Goal: Transaction & Acquisition: Book appointment/travel/reservation

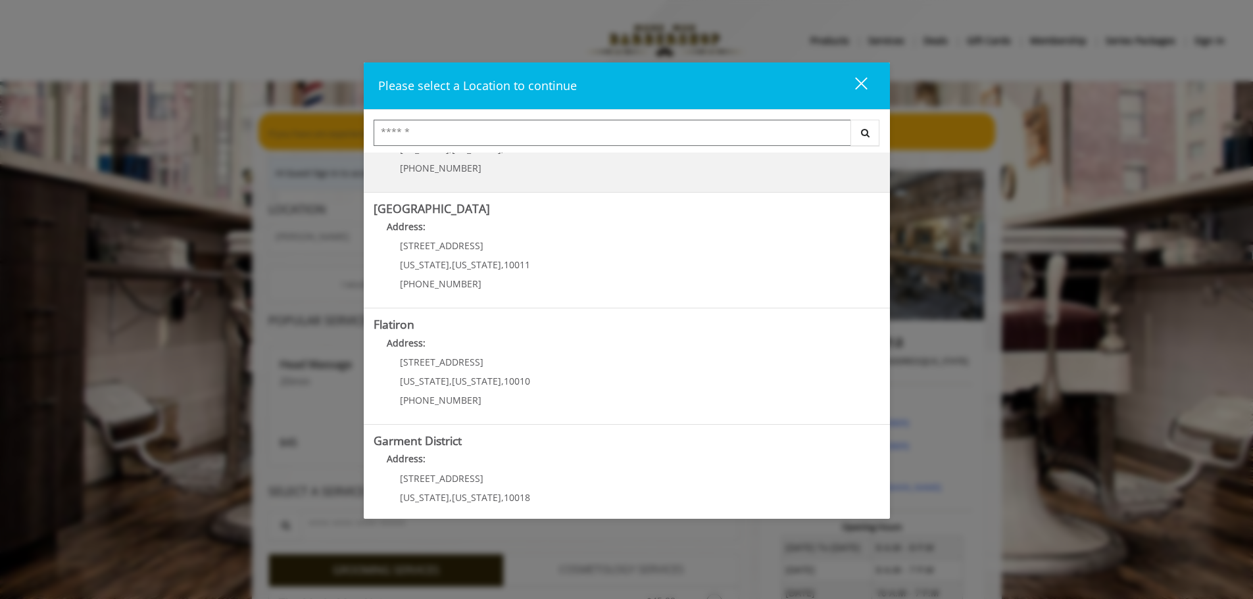
scroll to position [197, 0]
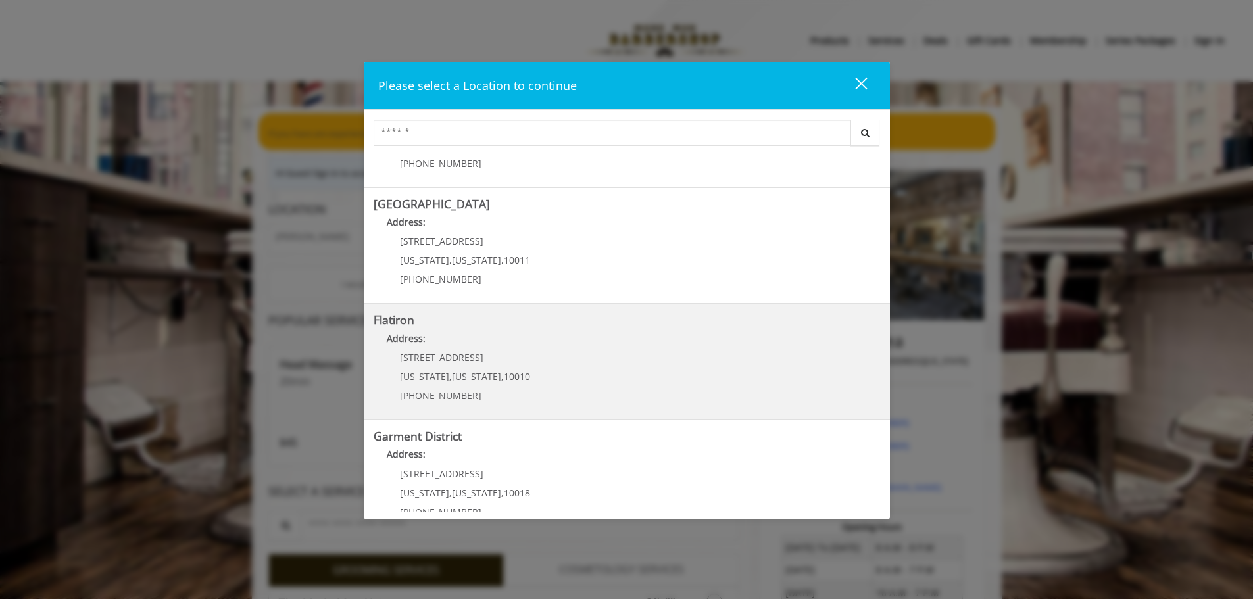
click at [504, 348] on "Address:" at bounding box center [626, 341] width 506 height 21
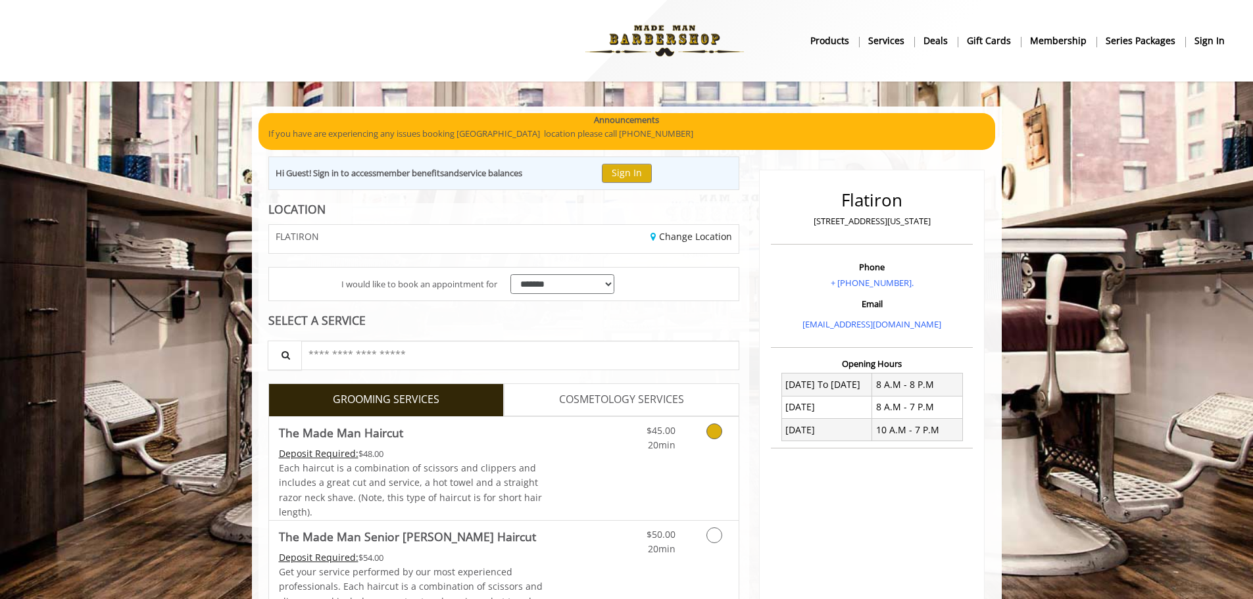
click at [705, 443] on link "Grooming services" at bounding box center [712, 435] width 34 height 36
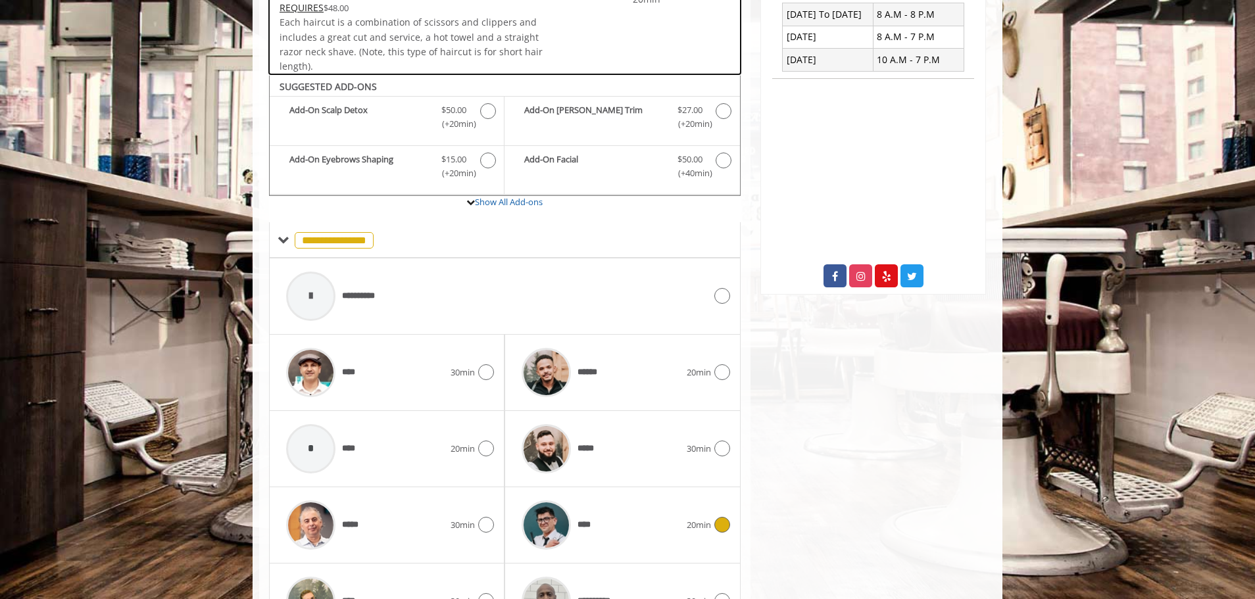
scroll to position [444, 0]
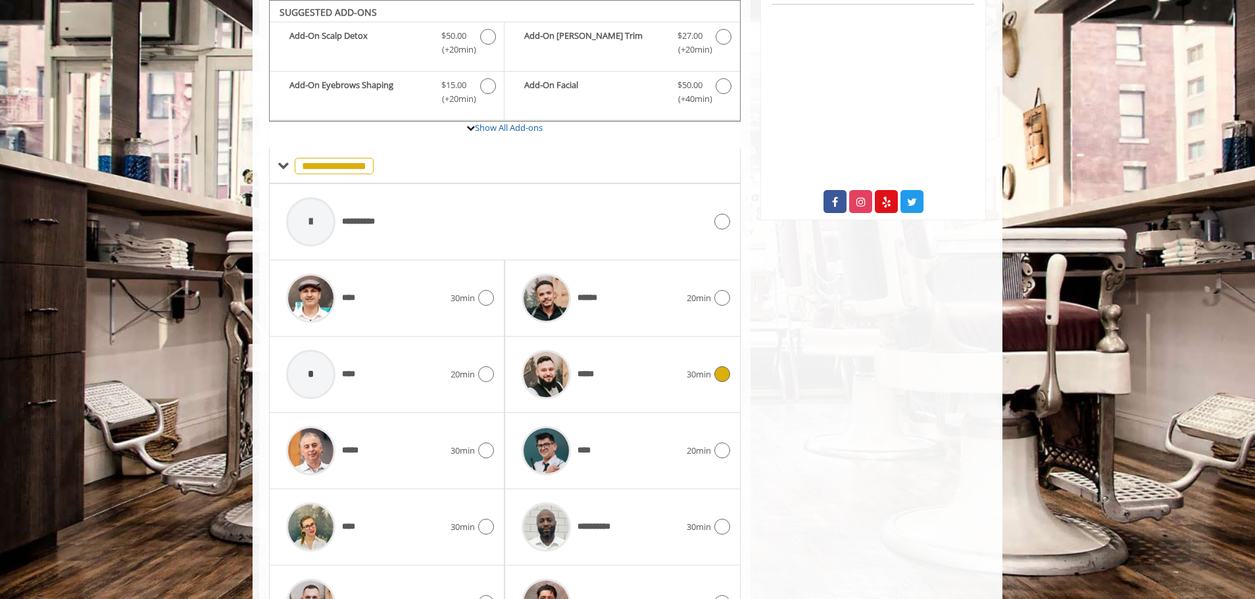
click at [657, 379] on div "*****" at bounding box center [600, 374] width 171 height 62
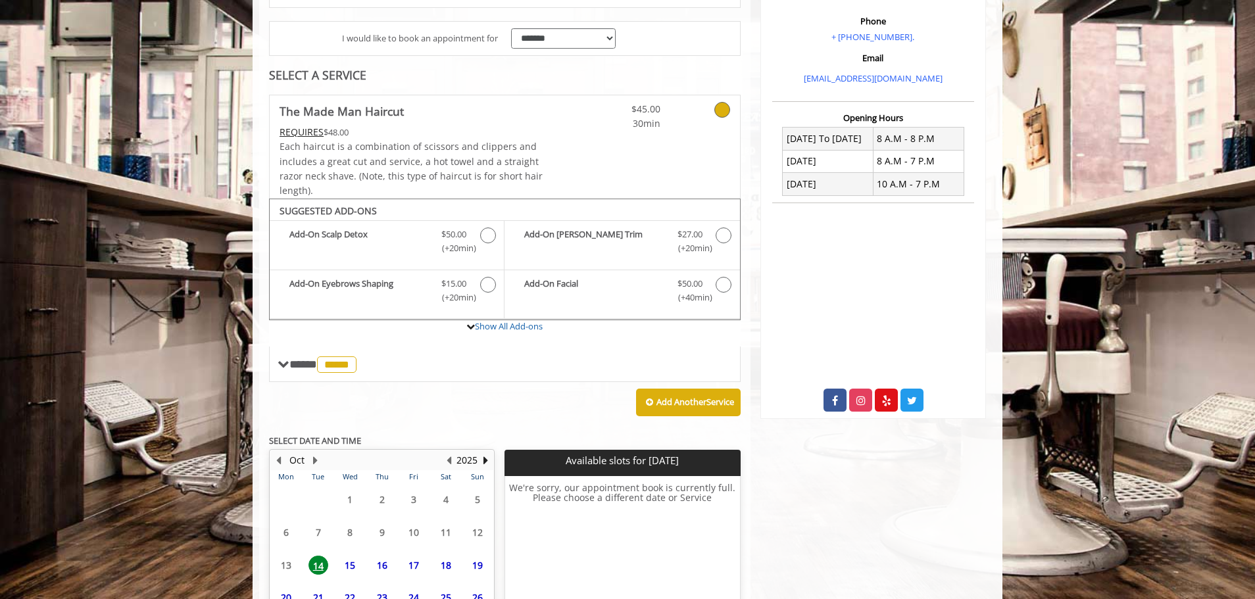
scroll to position [367, 0]
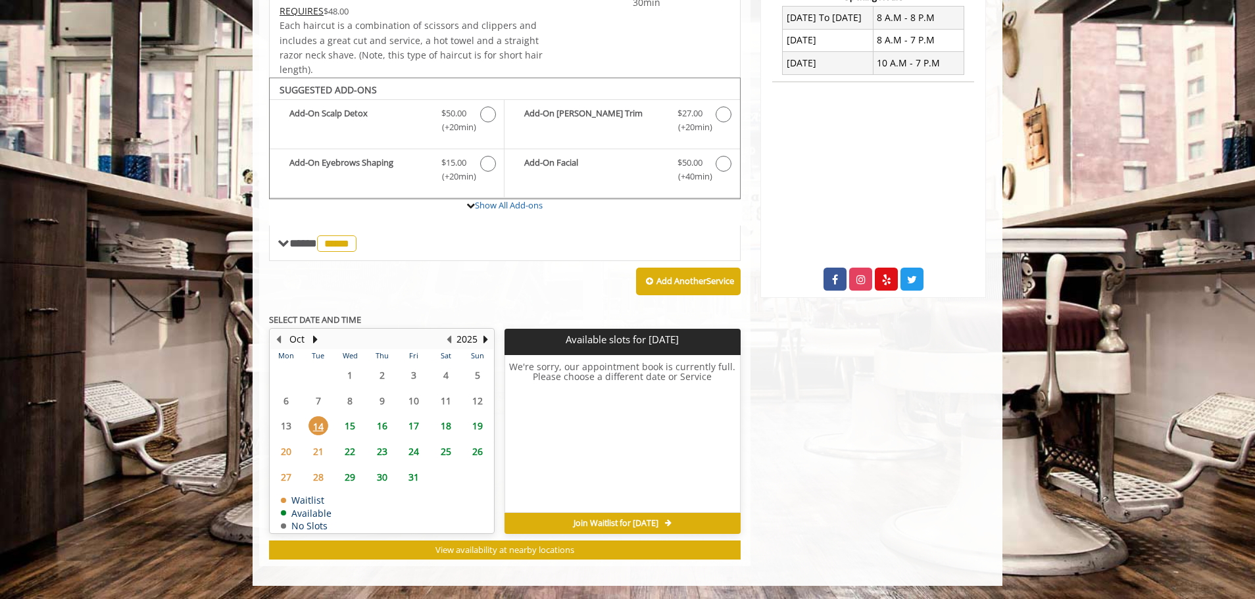
click at [385, 424] on span "16" at bounding box center [382, 425] width 20 height 19
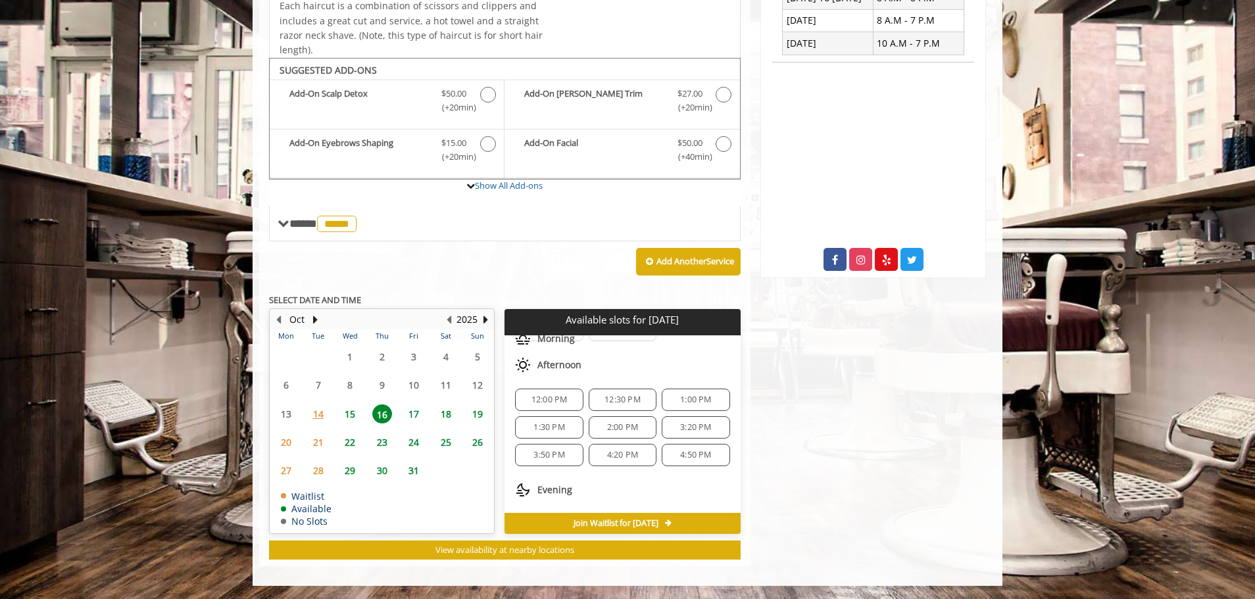
scroll to position [132, 0]
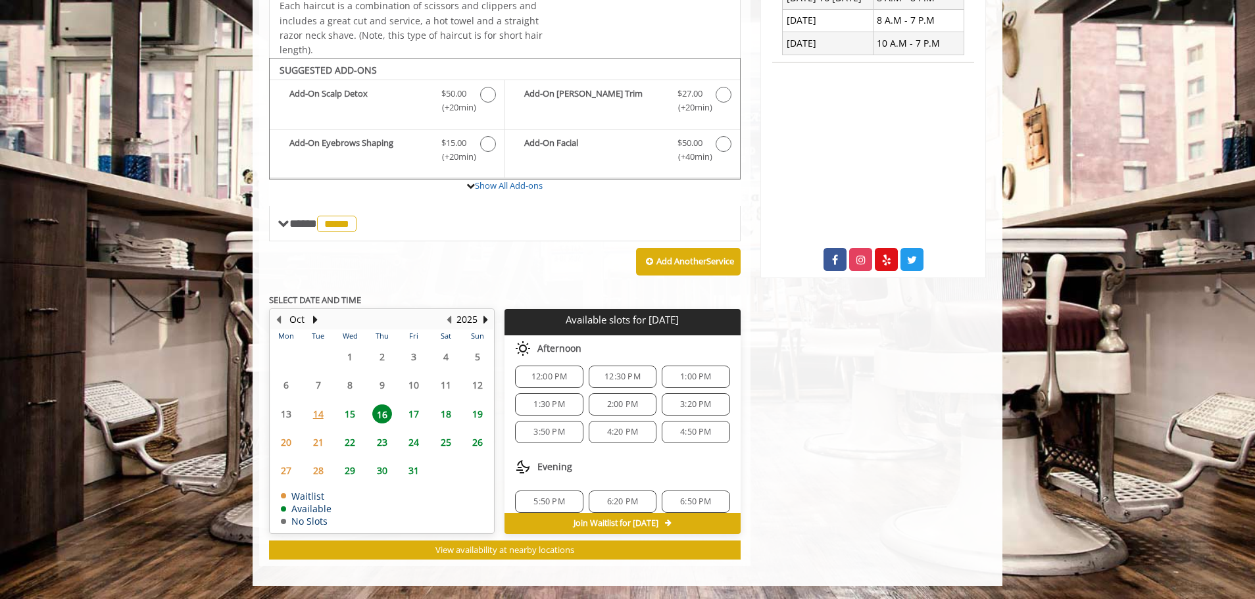
click at [556, 373] on span "12:00 PM" at bounding box center [549, 377] width 36 height 11
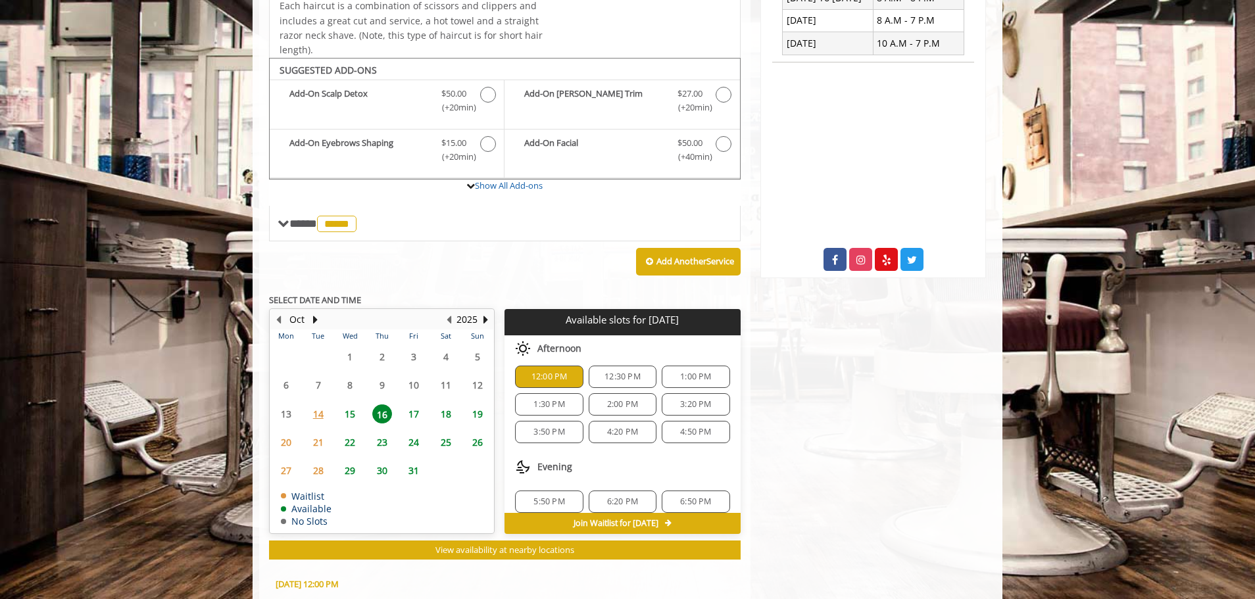
scroll to position [624, 0]
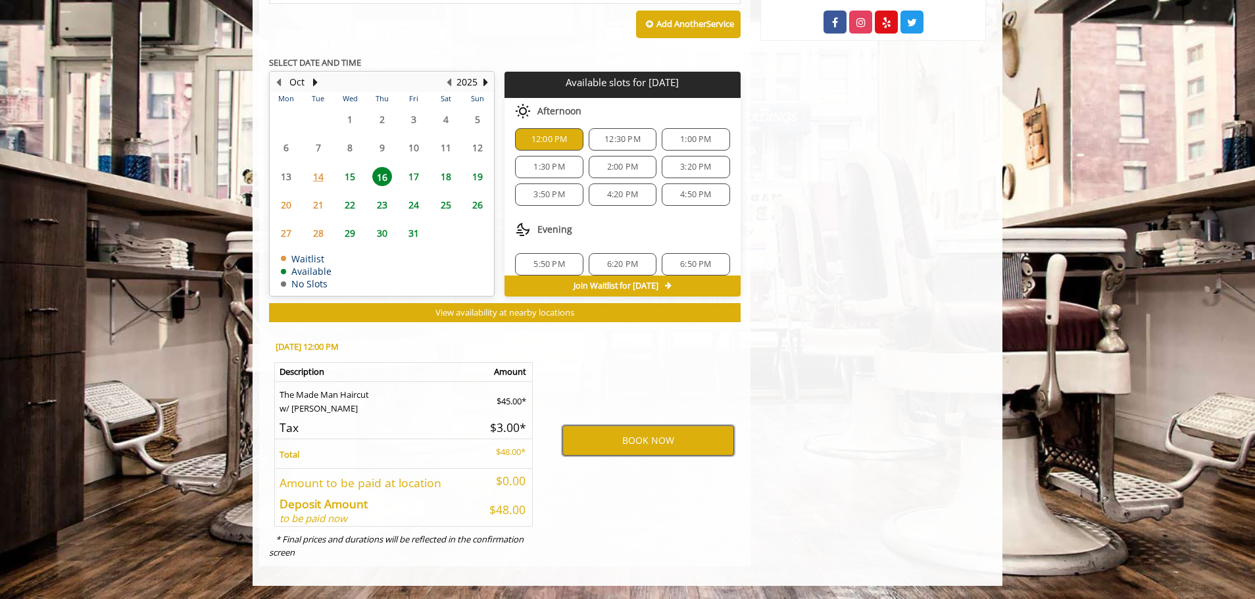
click at [630, 444] on button "BOOK NOW" at bounding box center [648, 440] width 172 height 30
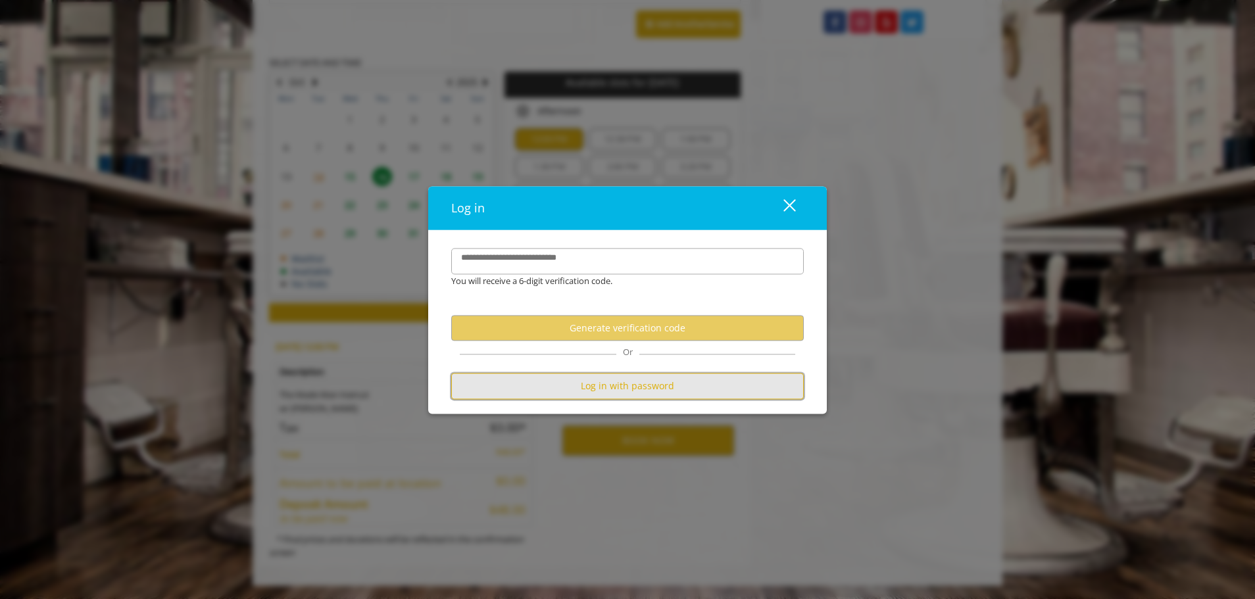
click at [651, 384] on button "Log in with password" at bounding box center [627, 386] width 352 height 26
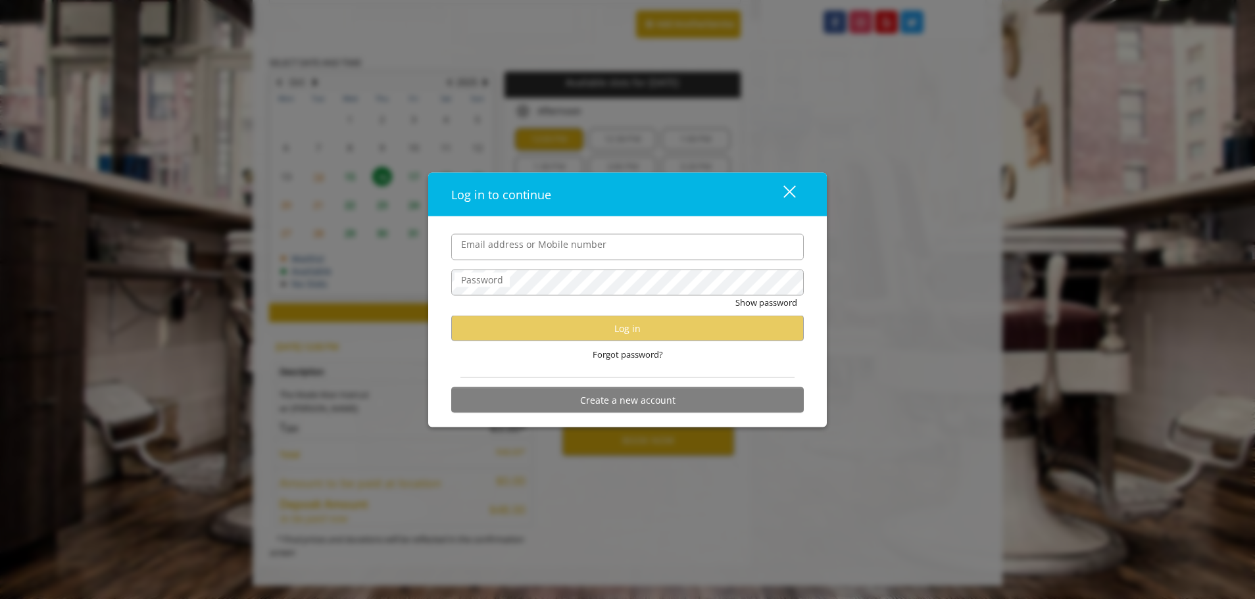
click at [529, 253] on input "Email address or Mobile number" at bounding box center [627, 246] width 352 height 26
type input "**********"
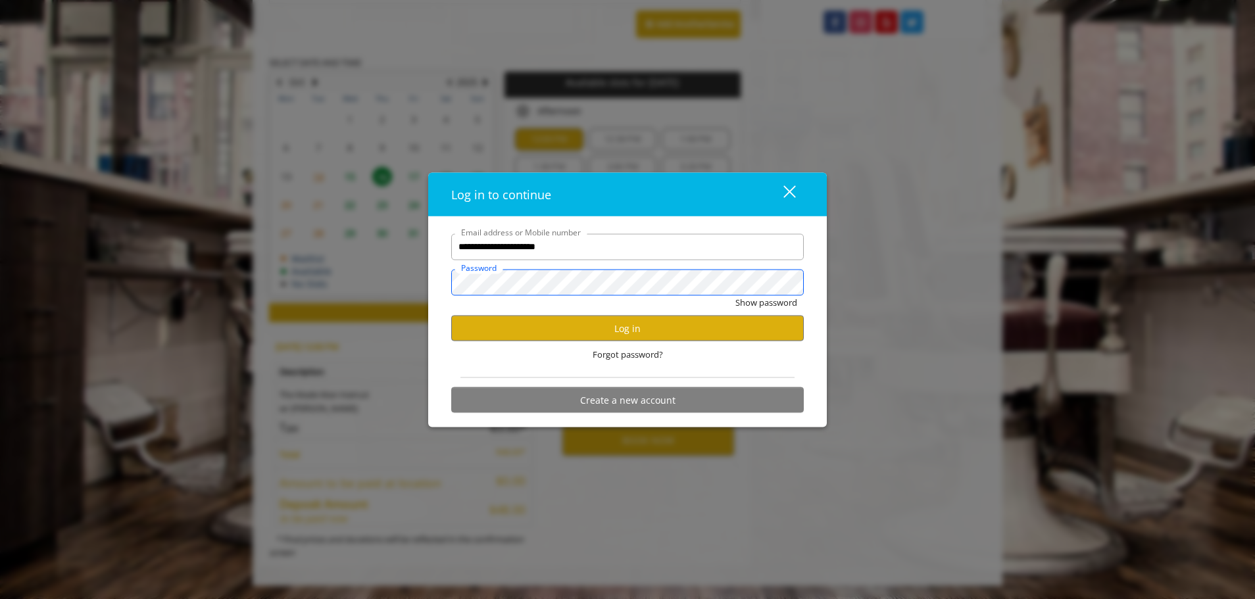
click at [735, 295] on button "Show password" at bounding box center [766, 302] width 62 height 14
click at [759, 299] on button "Hide password" at bounding box center [767, 302] width 59 height 14
click at [691, 325] on button "Log in" at bounding box center [627, 329] width 352 height 26
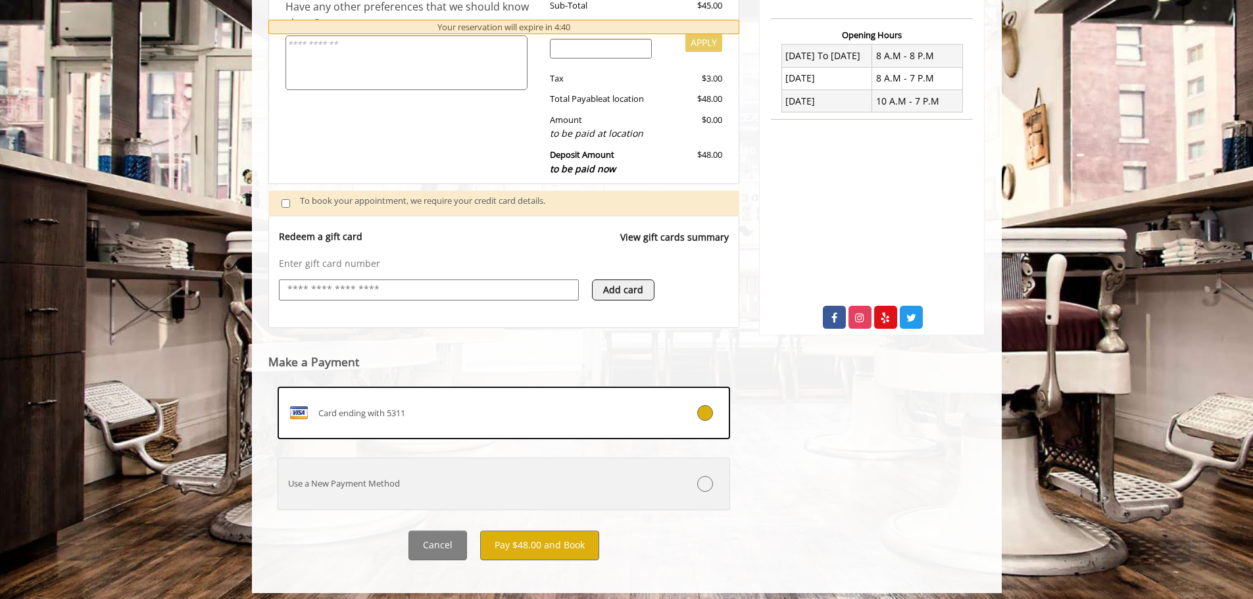
scroll to position [332, 0]
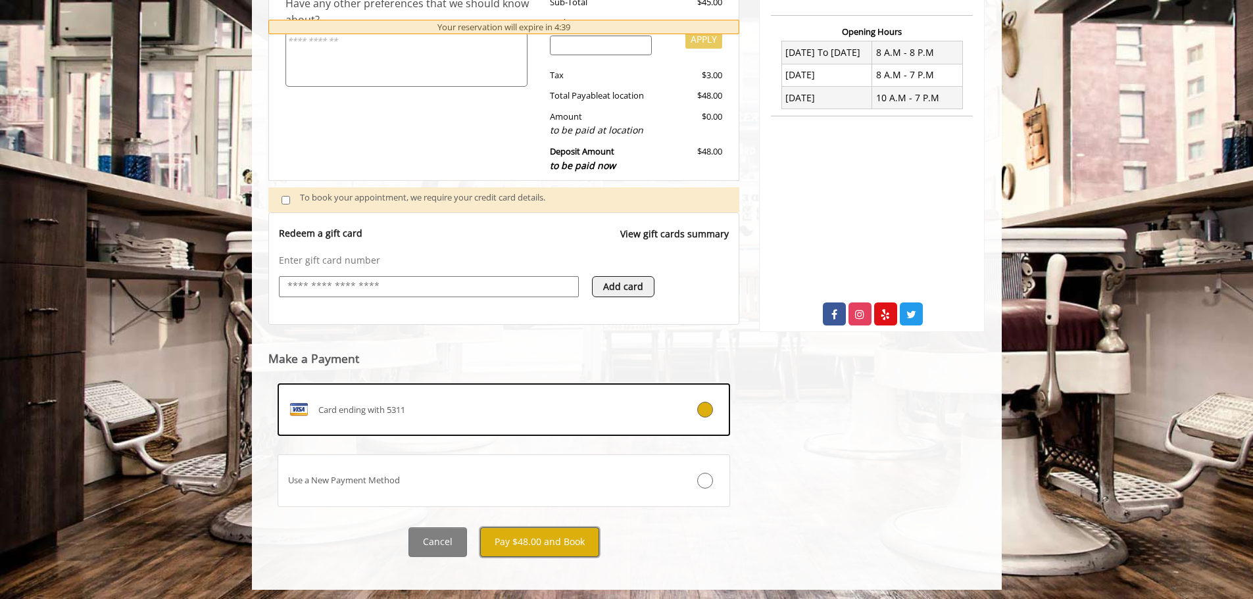
click at [552, 544] on button "Pay $48.00 and Book" at bounding box center [539, 542] width 119 height 30
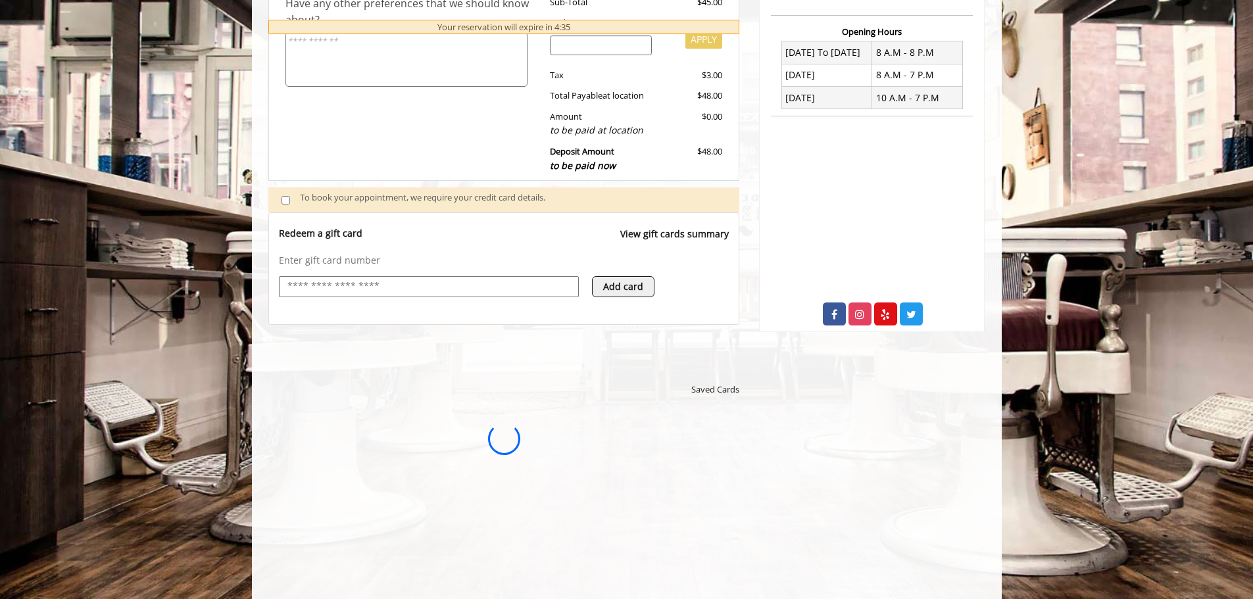
scroll to position [0, 0]
